Goal: Find specific page/section: Find specific page/section

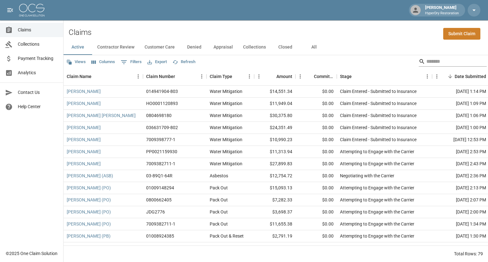
click at [426, 61] on input "Search" at bounding box center [451, 62] width 51 height 10
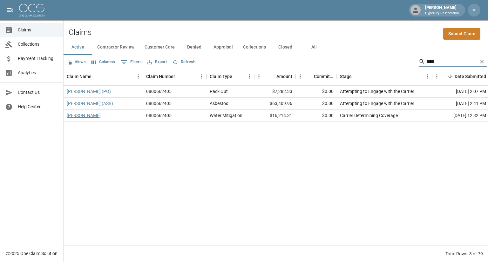
type input "****"
click at [83, 116] on link "[PERSON_NAME]" at bounding box center [84, 115] width 34 height 6
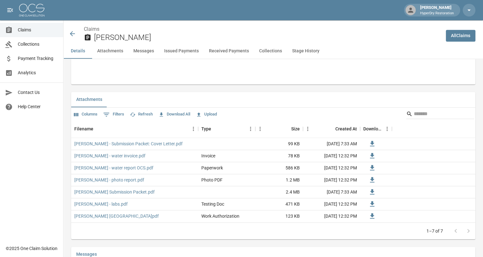
scroll to position [359, 0]
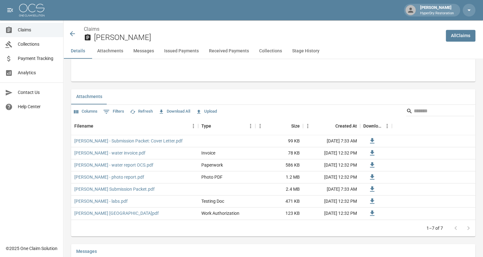
click at [71, 33] on icon at bounding box center [72, 33] width 5 height 5
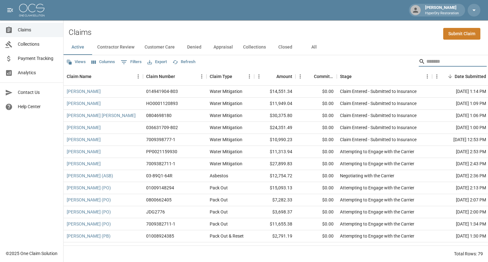
click at [426, 59] on input "Search" at bounding box center [451, 62] width 51 height 10
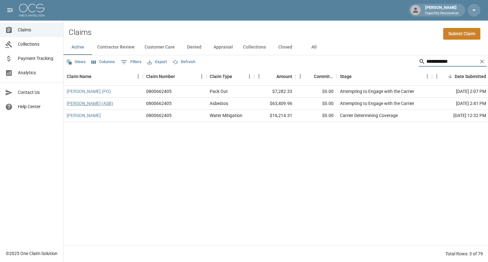
type input "**********"
click at [93, 106] on link "[PERSON_NAME] (ASB)" at bounding box center [90, 103] width 46 height 6
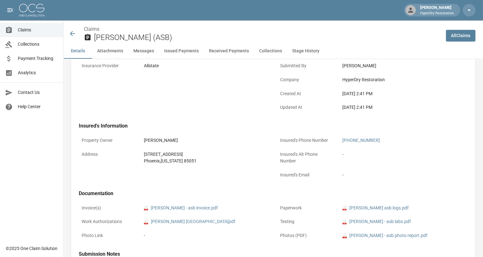
scroll to position [23, 0]
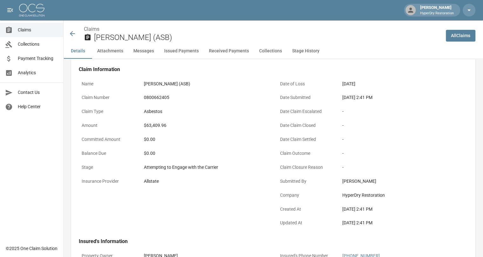
click at [73, 36] on icon at bounding box center [73, 34] width 8 height 8
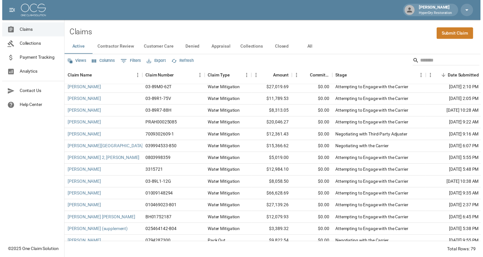
scroll to position [281, 0]
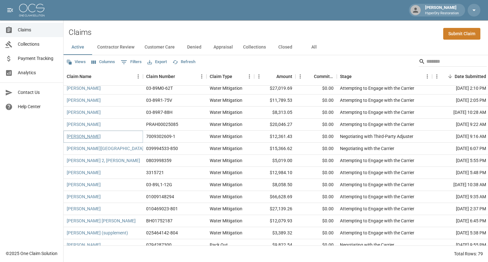
click at [86, 138] on link "[PERSON_NAME]" at bounding box center [84, 136] width 34 height 6
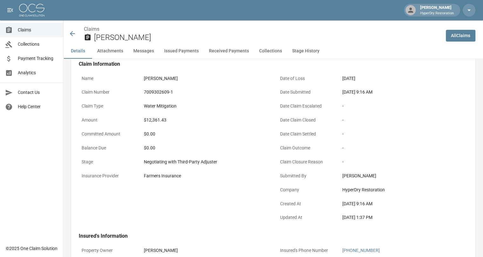
scroll to position [29, 0]
click at [74, 32] on icon at bounding box center [73, 34] width 8 height 8
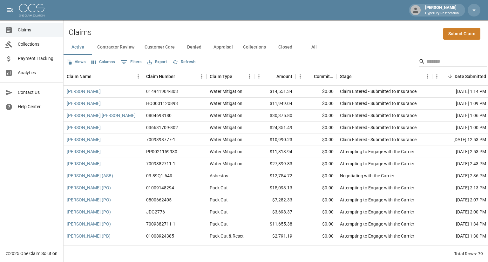
click at [33, 60] on span "Payment Tracking" at bounding box center [38, 58] width 40 height 7
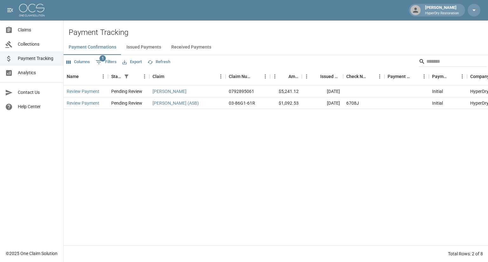
click at [185, 49] on button "Received Payments" at bounding box center [191, 47] width 50 height 15
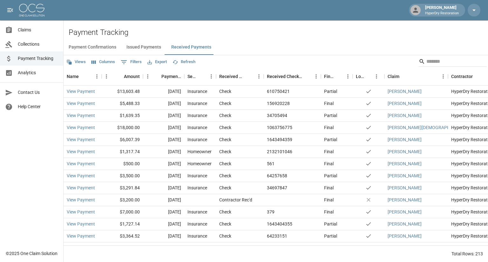
click at [38, 45] on span "Collections" at bounding box center [38, 44] width 40 height 7
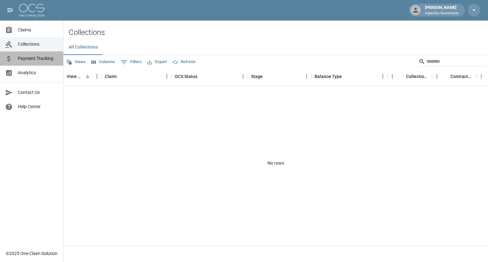
click at [32, 64] on link "Payment Tracking" at bounding box center [31, 58] width 63 height 14
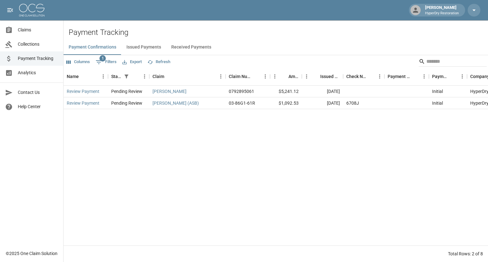
click at [36, 72] on span "Analytics" at bounding box center [38, 73] width 40 height 7
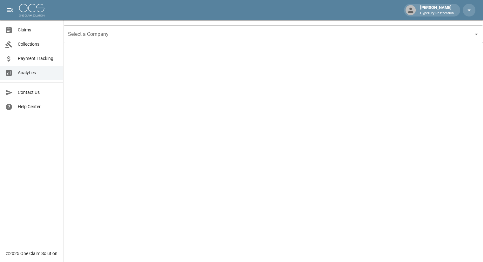
click at [36, 31] on span "Claims" at bounding box center [38, 30] width 40 height 7
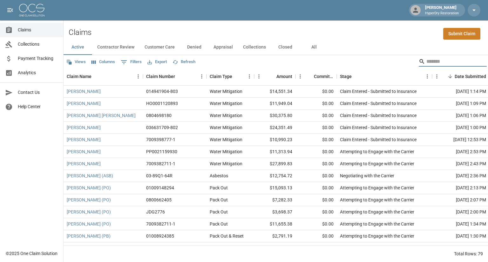
click at [426, 62] on input "Search" at bounding box center [451, 62] width 51 height 10
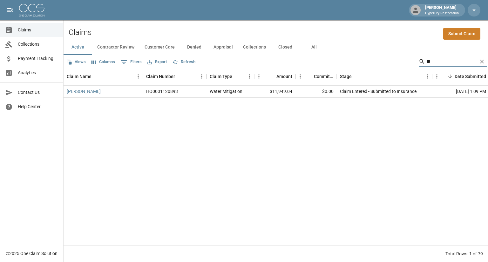
type input "*"
type input "******"
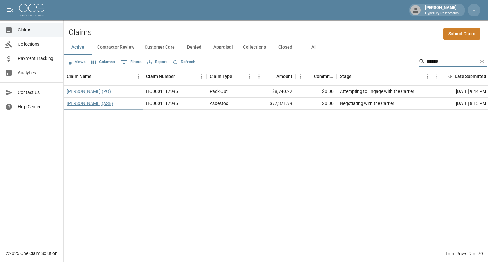
click at [90, 102] on link "[PERSON_NAME] (ASB)" at bounding box center [90, 103] width 46 height 6
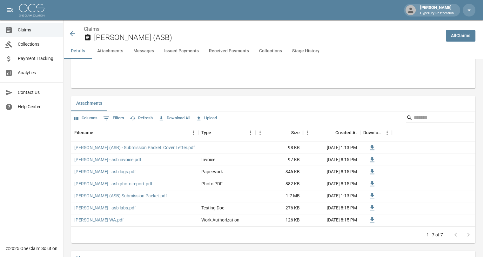
scroll to position [352, 0]
click at [74, 32] on icon at bounding box center [73, 34] width 8 height 8
